Goal: Information Seeking & Learning: Learn about a topic

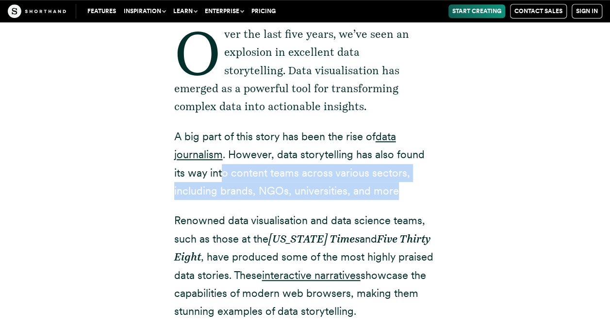
drag, startPoint x: 216, startPoint y: 176, endPoint x: 425, endPoint y: 202, distance: 210.8
click at [421, 200] on div "Over the last five years, we’ve seen an explosion in excellent data storytellin…" at bounding box center [305, 307] width 262 height 640
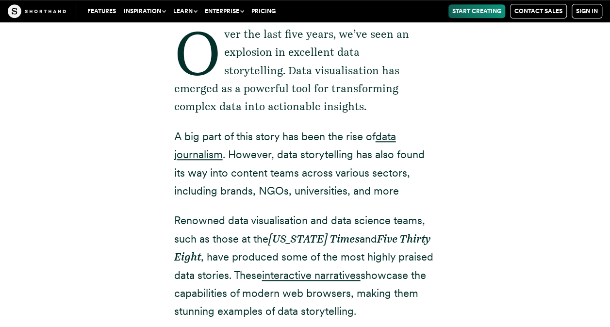
drag, startPoint x: 425, startPoint y: 202, endPoint x: 461, endPoint y: 247, distance: 57.7
click at [461, 247] on div "Over the last five years, we’ve seen an explosion in excellent data storytellin…" at bounding box center [305, 307] width 602 height 640
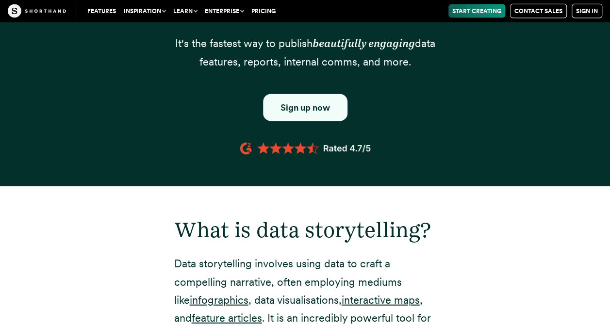
scroll to position [1117, 0]
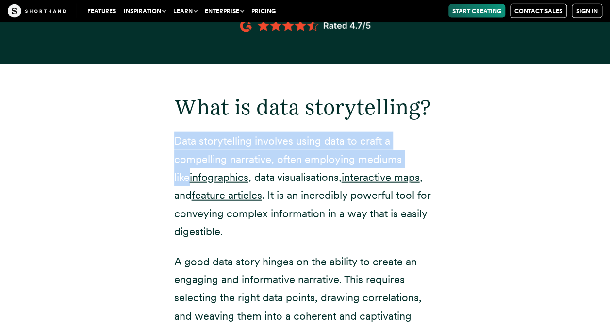
drag, startPoint x: 168, startPoint y: 145, endPoint x: 432, endPoint y: 157, distance: 263.9
click at [432, 157] on div "What is data storytelling? Data storytelling involves using data to craft a com…" at bounding box center [305, 324] width 301 height 521
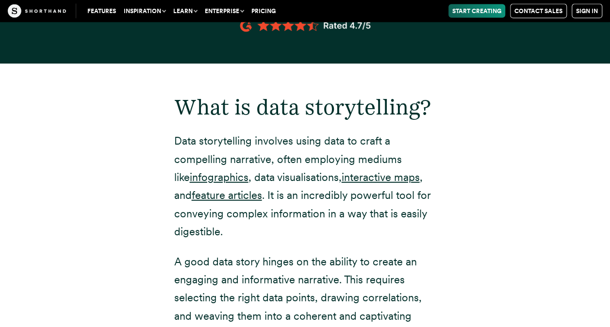
drag, startPoint x: 432, startPoint y: 157, endPoint x: 443, endPoint y: 212, distance: 56.0
click at [443, 212] on div "What is data storytelling? Data storytelling involves using data to craft a com…" at bounding box center [305, 324] width 301 height 521
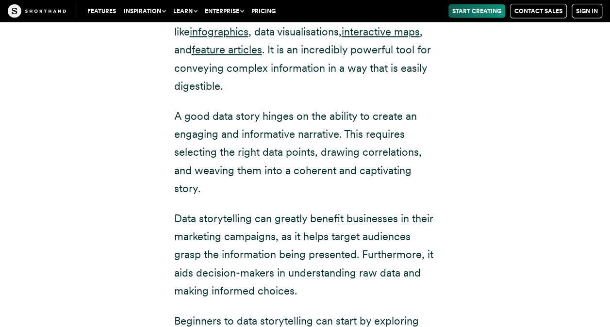
scroll to position [1311, 0]
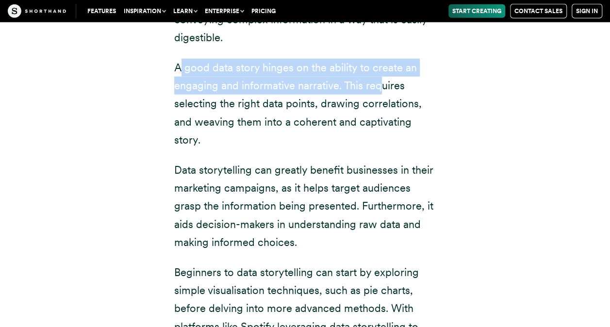
drag, startPoint x: 182, startPoint y: 69, endPoint x: 379, endPoint y: 93, distance: 198.5
click at [379, 93] on p "A good data story hinges on the ability to create an engaging and informative n…" at bounding box center [305, 104] width 262 height 91
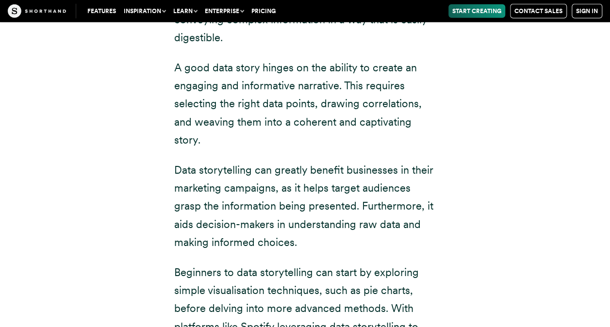
drag, startPoint x: 379, startPoint y: 93, endPoint x: 408, endPoint y: 143, distance: 57.9
click at [408, 143] on p "A good data story hinges on the ability to create an engaging and informative n…" at bounding box center [305, 104] width 262 height 91
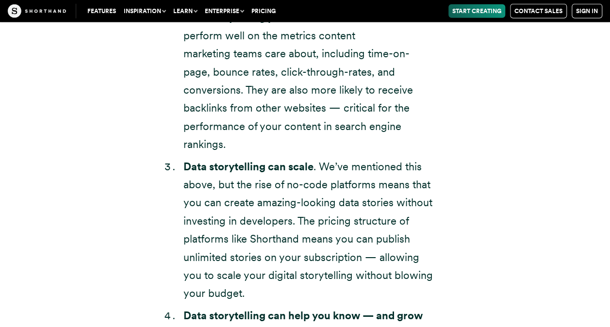
scroll to position [3301, 0]
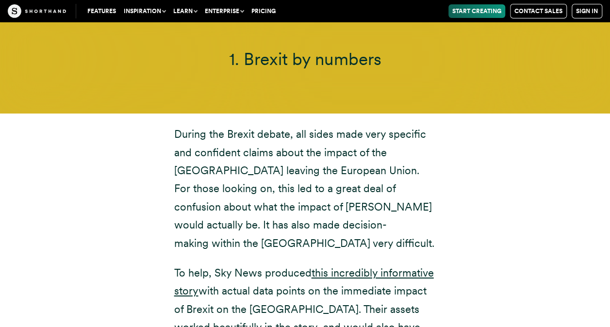
scroll to position [3447, 0]
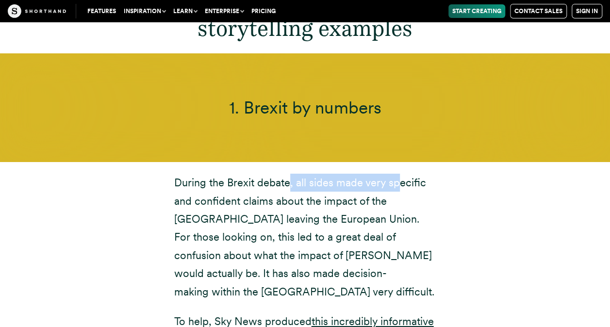
drag, startPoint x: 290, startPoint y: 168, endPoint x: 397, endPoint y: 168, distance: 106.8
click at [397, 174] on p "During the Brexit debate, all sides made very specific and confident claims abo…" at bounding box center [305, 237] width 262 height 127
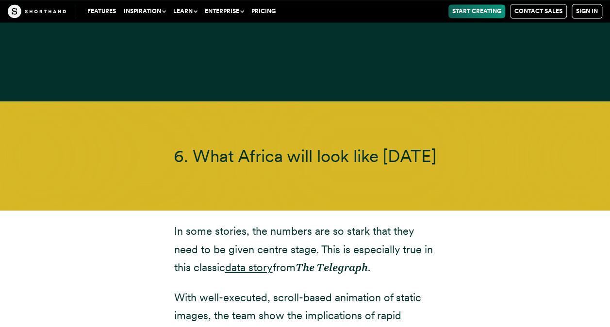
scroll to position [8155, 0]
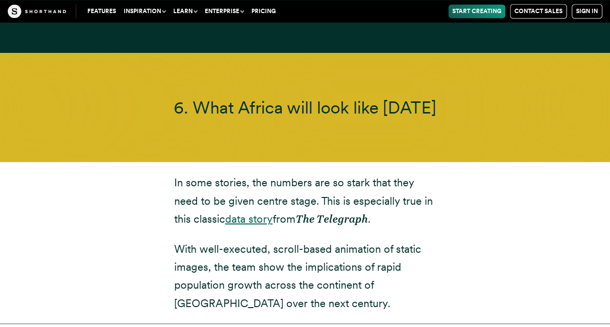
click at [247, 212] on link "data story" at bounding box center [249, 218] width 48 height 13
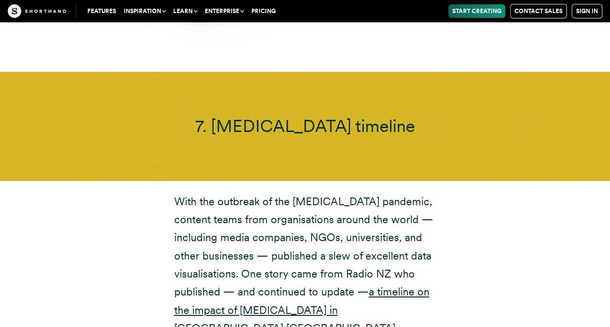
scroll to position [9126, 0]
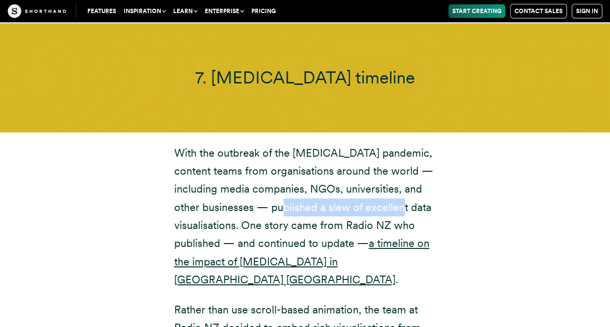
drag, startPoint x: 311, startPoint y: 135, endPoint x: 463, endPoint y: 135, distance: 152.4
click at [463, 135] on div "With the outbreak of the [MEDICAL_DATA] pandemic, content teams from organisati…" at bounding box center [305, 277] width 602 height 289
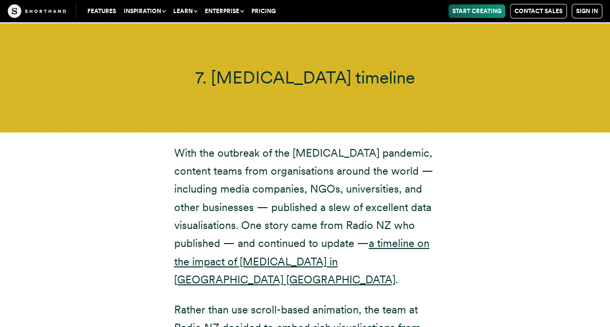
drag, startPoint x: 463, startPoint y: 135, endPoint x: 462, endPoint y: 172, distance: 36.9
click at [462, 172] on div "With the outbreak of the [MEDICAL_DATA] pandemic, content teams from organisati…" at bounding box center [305, 277] width 602 height 289
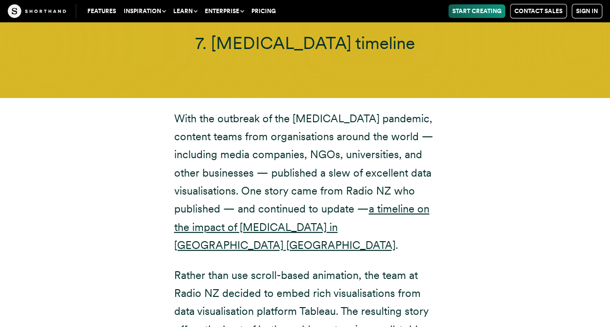
scroll to position [9175, 0]
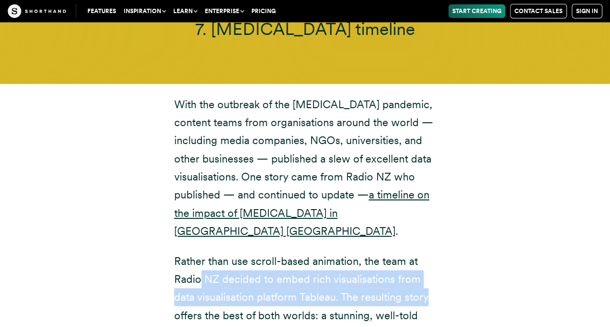
drag, startPoint x: 202, startPoint y: 194, endPoint x: 450, endPoint y: 209, distance: 248.0
click at [450, 209] on div "With the outbreak of the [MEDICAL_DATA] pandemic, content teams from organisati…" at bounding box center [305, 229] width 301 height 266
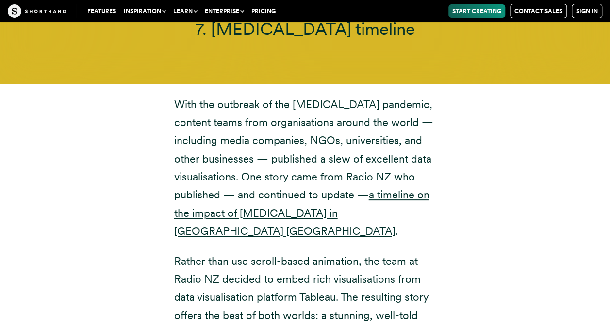
drag, startPoint x: 450, startPoint y: 209, endPoint x: 449, endPoint y: 237, distance: 28.7
click at [449, 237] on div "With the outbreak of the [MEDICAL_DATA] pandemic, content teams from organisati…" at bounding box center [305, 229] width 301 height 266
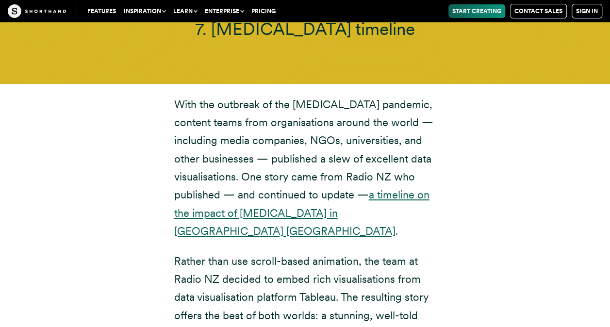
click at [280, 188] on link "a timeline on the impact of [MEDICAL_DATA] in [GEOGRAPHIC_DATA] [GEOGRAPHIC_DAT…" at bounding box center [301, 212] width 255 height 49
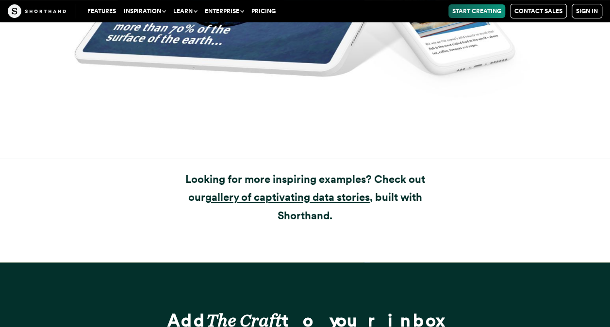
scroll to position [11090, 0]
